Goal: Navigation & Orientation: Find specific page/section

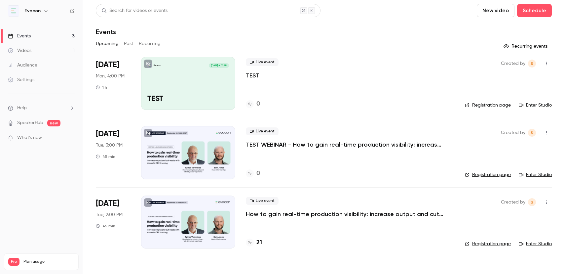
click at [259, 244] on h4 "21" at bounding box center [259, 242] width 6 height 9
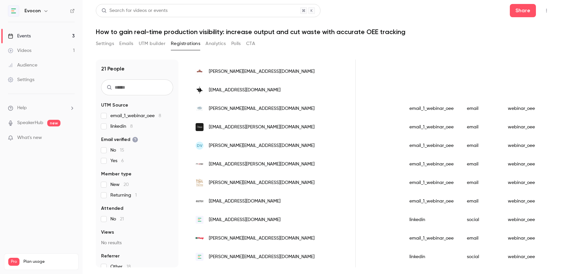
scroll to position [116, 0]
